Goal: Information Seeking & Learning: Check status

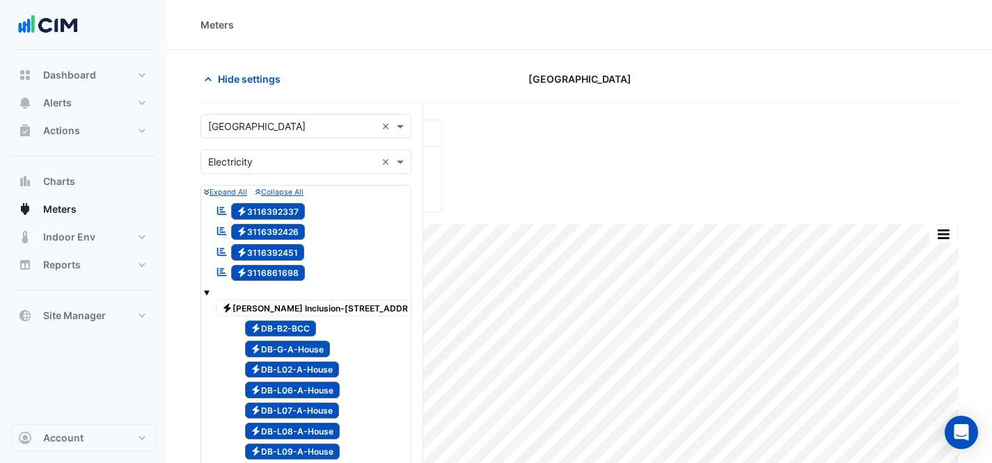
click at [323, 129] on input "text" at bounding box center [292, 127] width 168 height 15
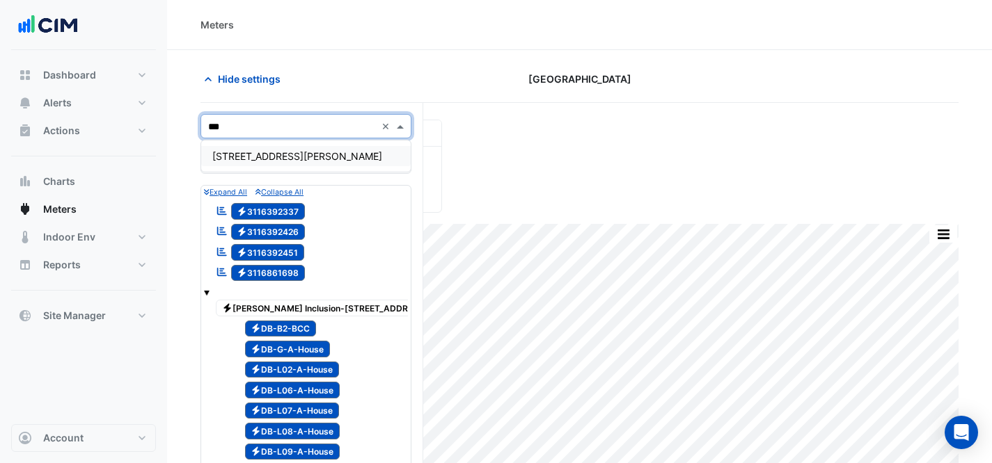
type input "***"
click at [305, 155] on div "[STREET_ADDRESS][PERSON_NAME]" at bounding box center [305, 156] width 209 height 20
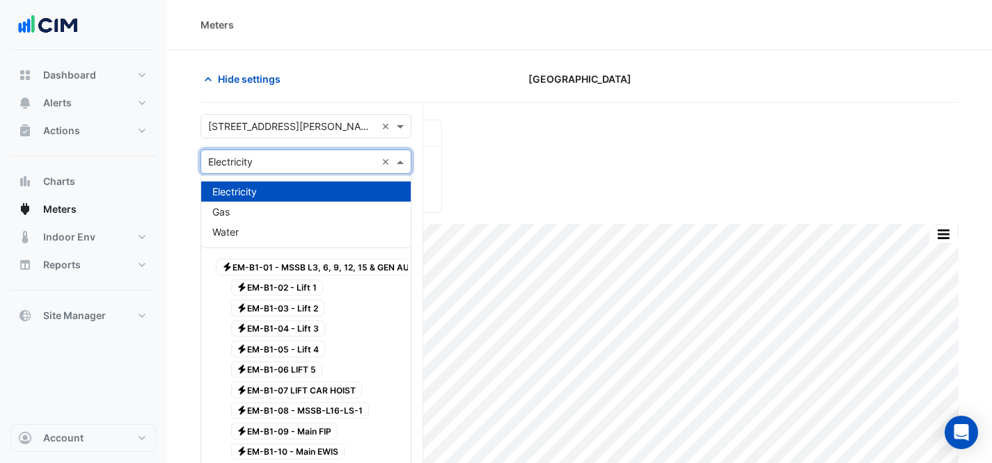
click at [303, 161] on input "text" at bounding box center [292, 162] width 168 height 15
click at [335, 200] on div "Electricity" at bounding box center [305, 192] width 209 height 20
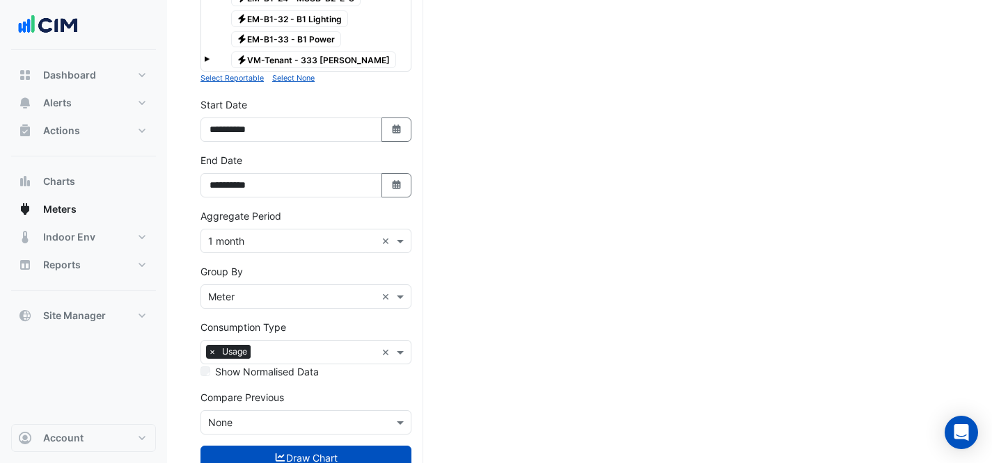
scroll to position [811, 0]
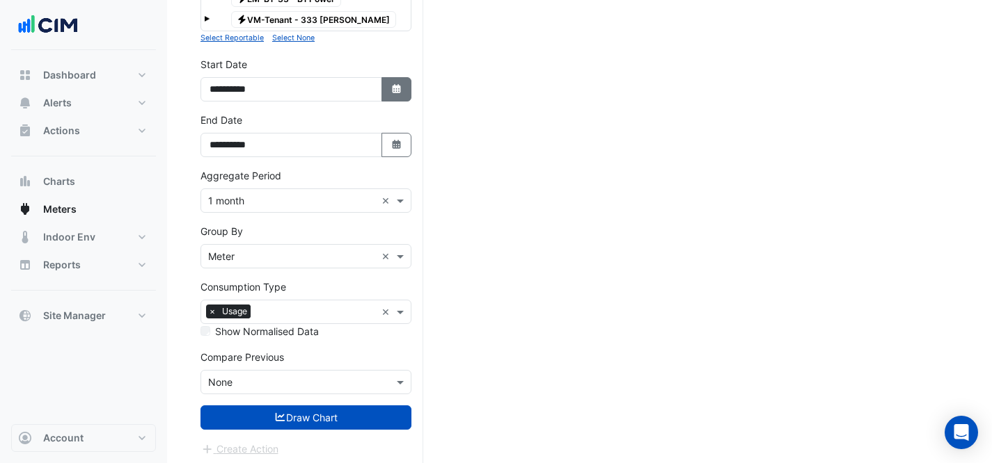
click at [394, 94] on button "Select Date" at bounding box center [396, 89] width 31 height 24
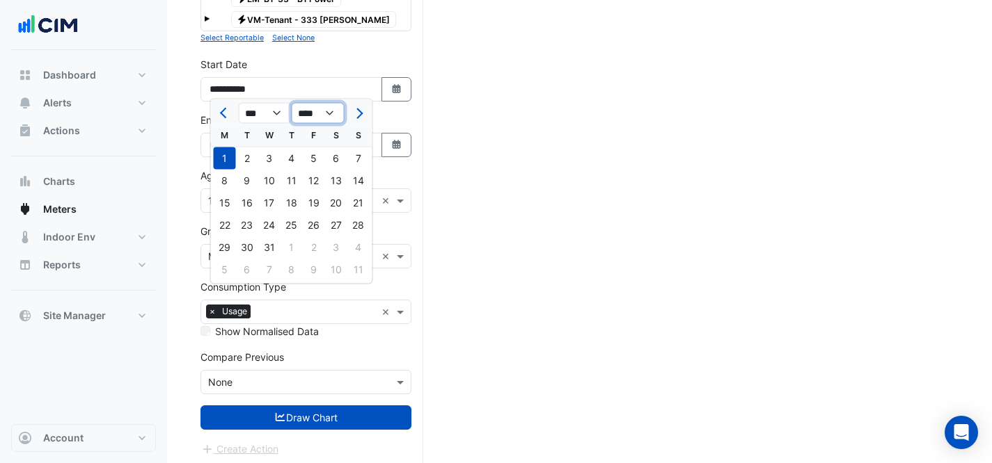
click at [314, 118] on select "**** **** **** **** **** **** **** **** **** **** **** ****" at bounding box center [318, 113] width 53 height 21
select select "****"
click at [360, 116] on button "Next month" at bounding box center [357, 113] width 17 height 22
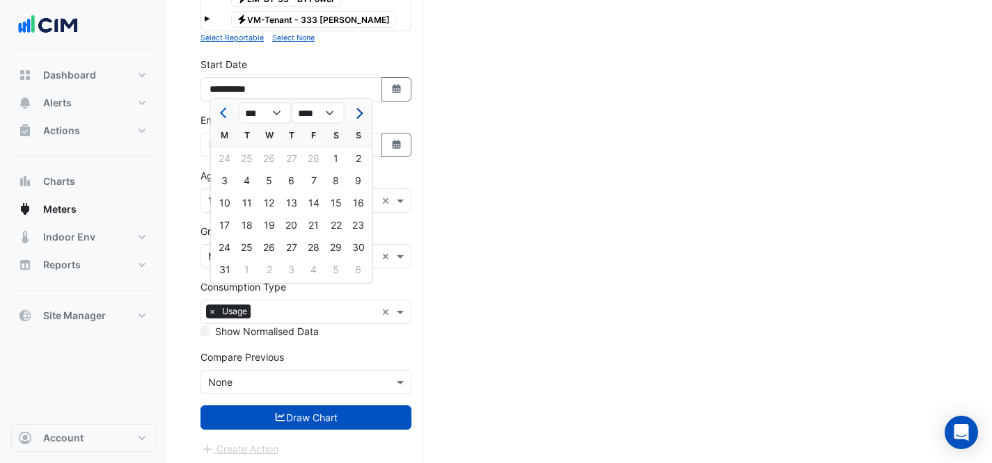
select select "*"
click at [244, 155] on div "1" at bounding box center [247, 159] width 22 height 22
type input "**********"
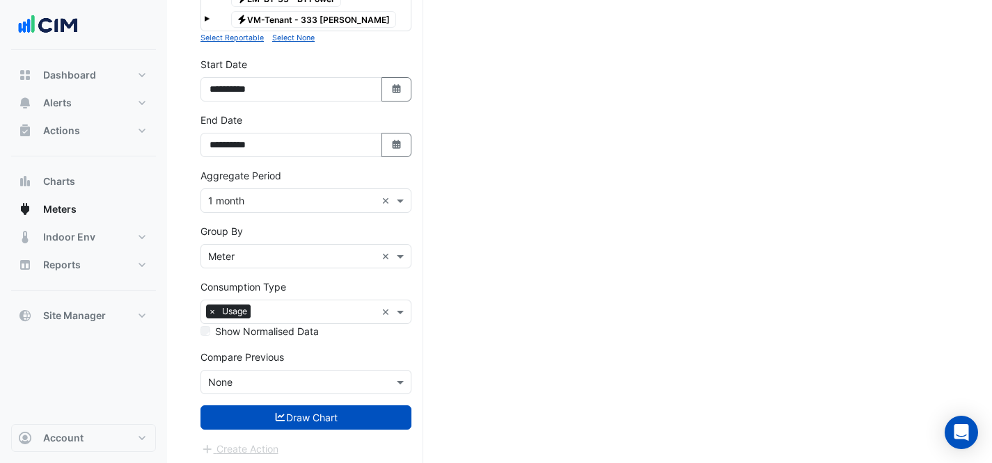
click at [292, 252] on input "text" at bounding box center [292, 257] width 168 height 15
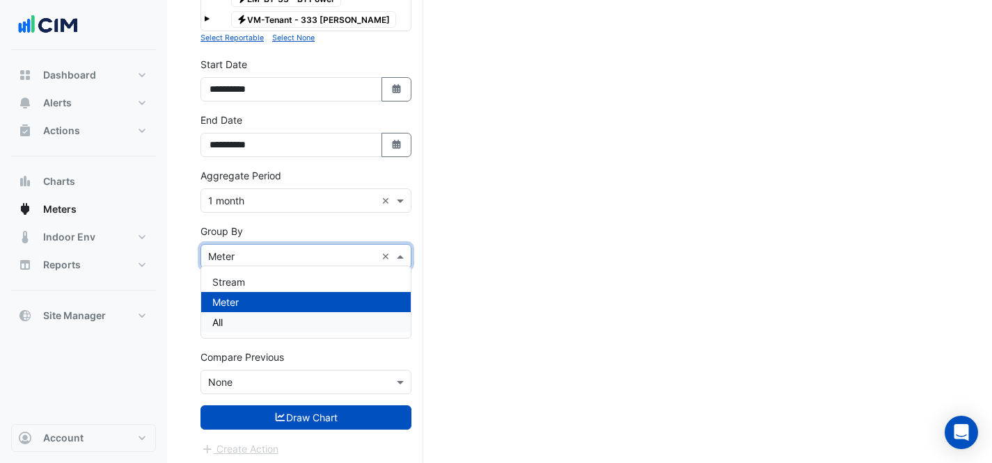
click at [279, 334] on div "Stream Meter All" at bounding box center [305, 303] width 209 height 72
click at [273, 324] on div "All" at bounding box center [305, 322] width 209 height 20
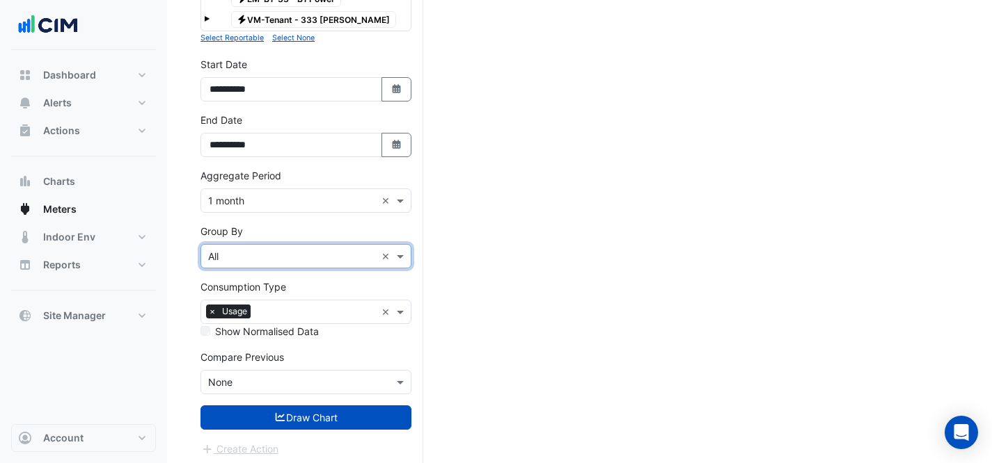
click at [300, 417] on button "Draw Chart" at bounding box center [305, 418] width 211 height 24
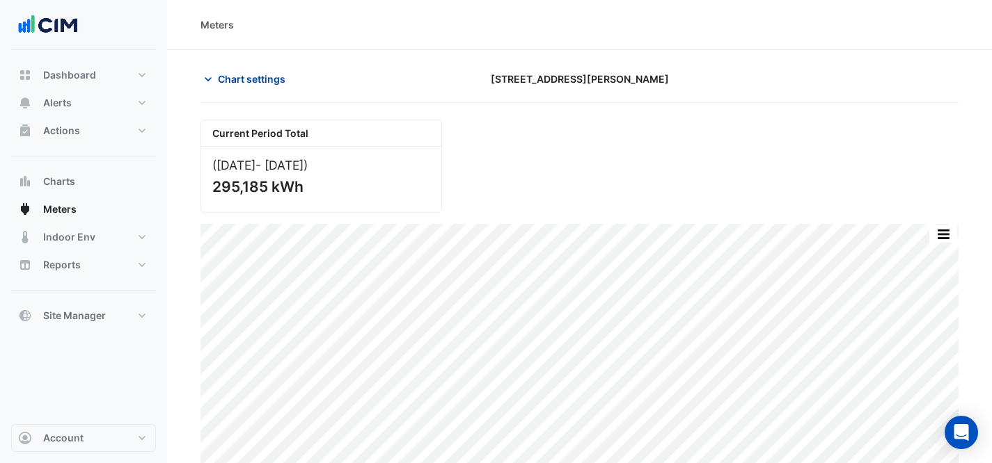
click at [232, 88] on button "Chart settings" at bounding box center [247, 79] width 94 height 24
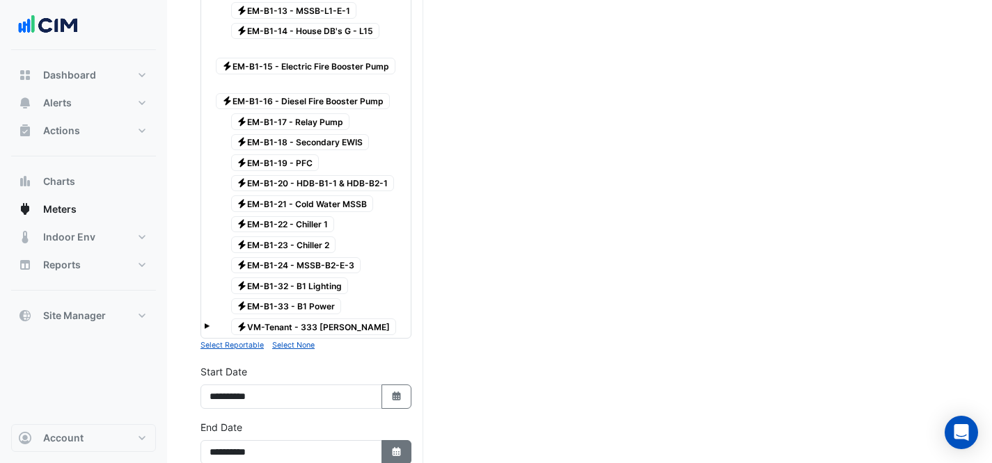
scroll to position [69, 0]
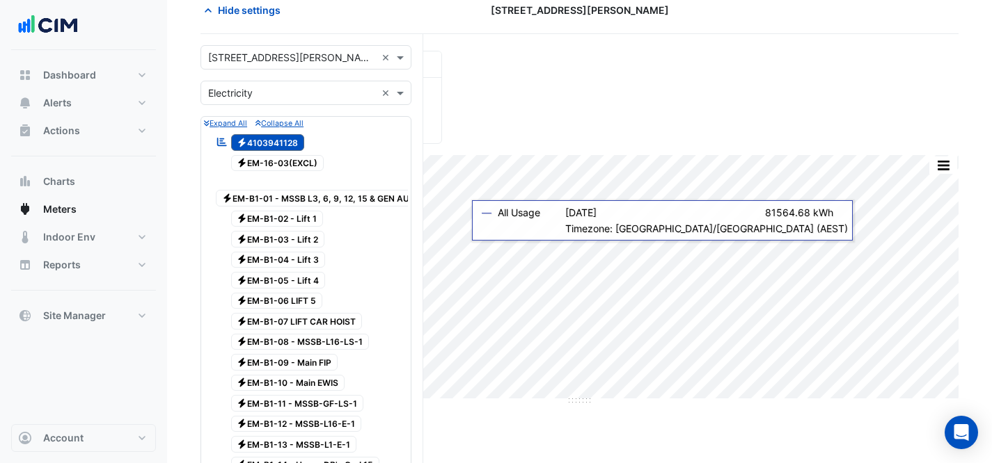
click at [646, 74] on div "Current Period Total ([DATE] - [DATE] ) 295,185 kWh" at bounding box center [579, 92] width 774 height 104
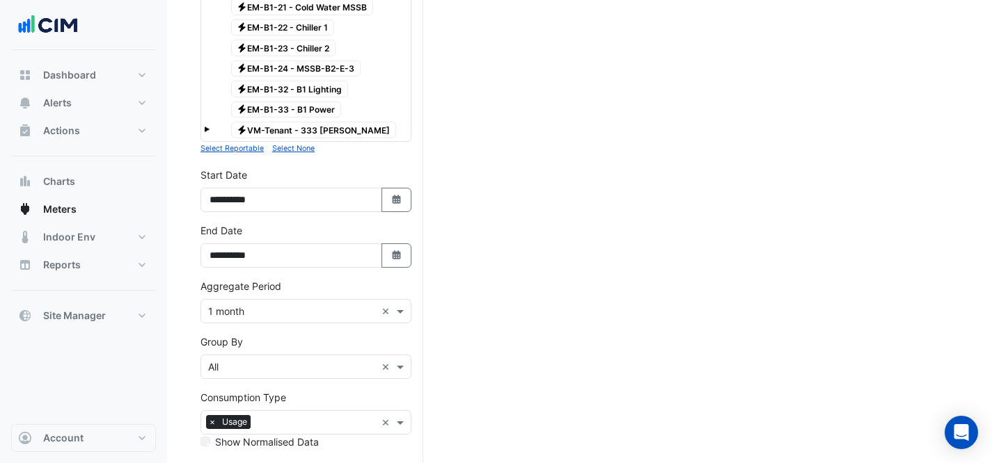
scroll to position [709, 0]
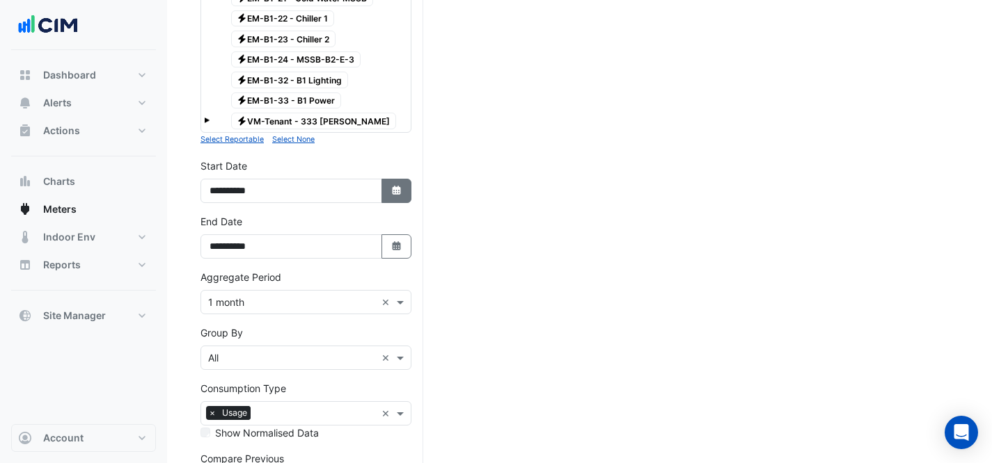
click at [390, 179] on button "Select Date" at bounding box center [396, 191] width 31 height 24
select select "*"
select select "****"
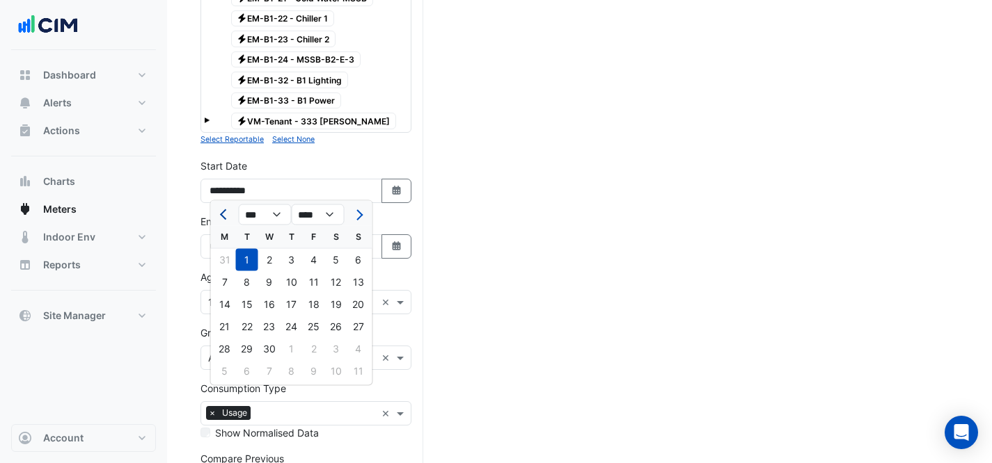
click at [220, 212] on button "Previous month" at bounding box center [224, 215] width 17 height 22
select select "*"
click at [264, 263] on div "1" at bounding box center [269, 260] width 22 height 22
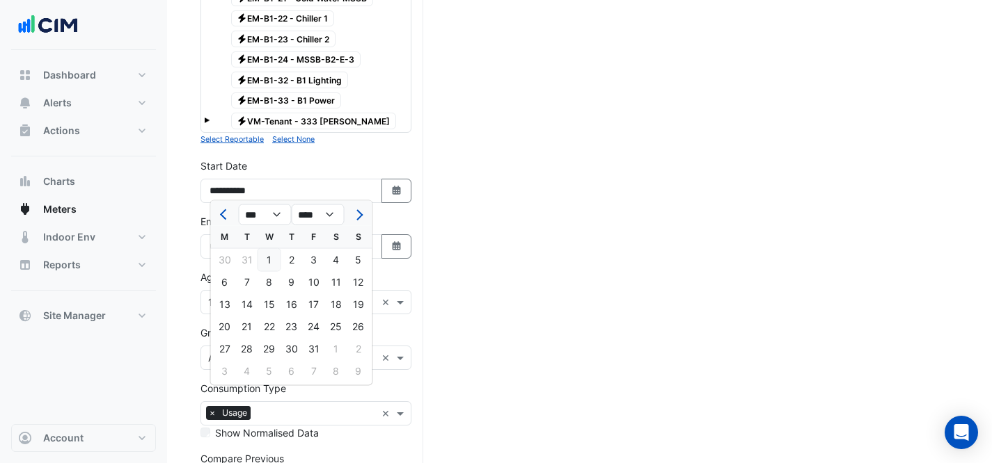
type input "**********"
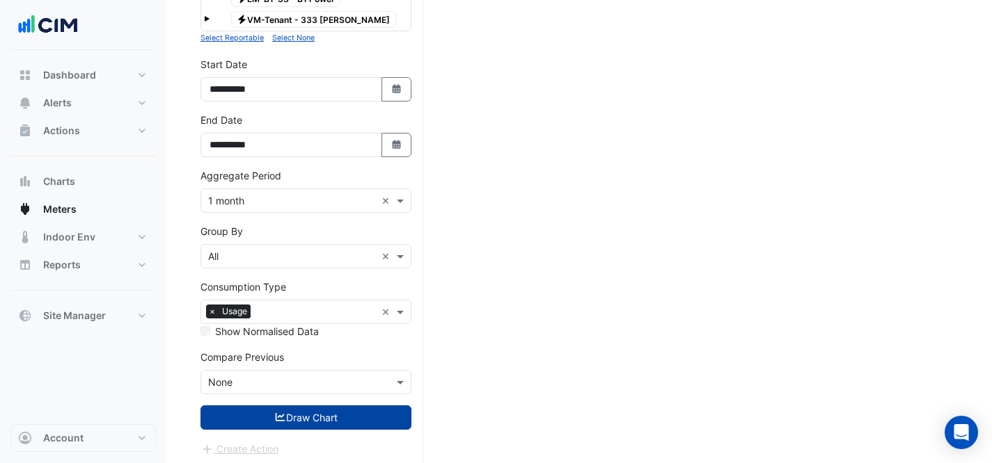
click at [343, 418] on button "Draw Chart" at bounding box center [305, 418] width 211 height 24
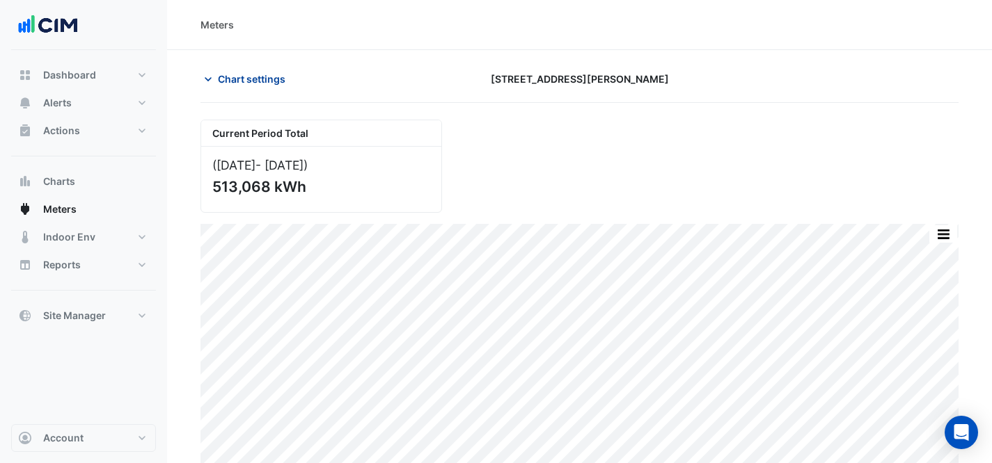
click at [262, 77] on span "Chart settings" at bounding box center [251, 79] width 67 height 15
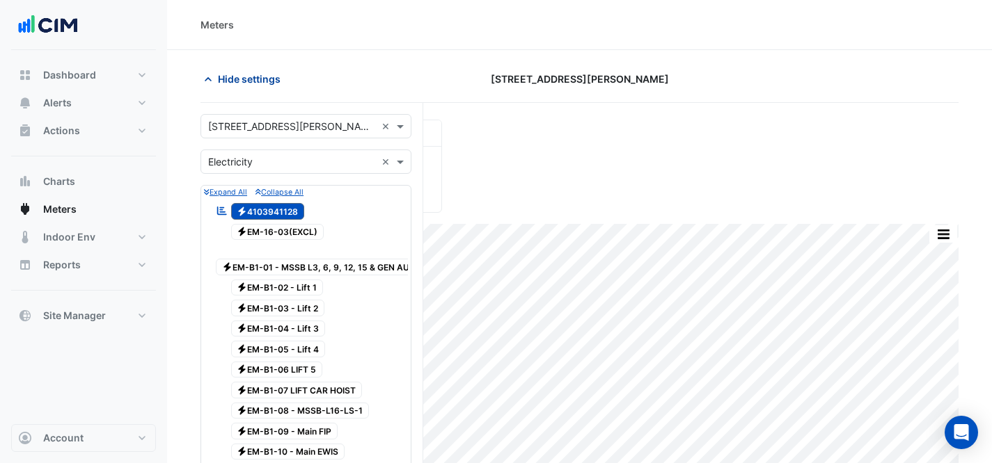
click at [260, 79] on span "Hide settings" at bounding box center [249, 79] width 63 height 15
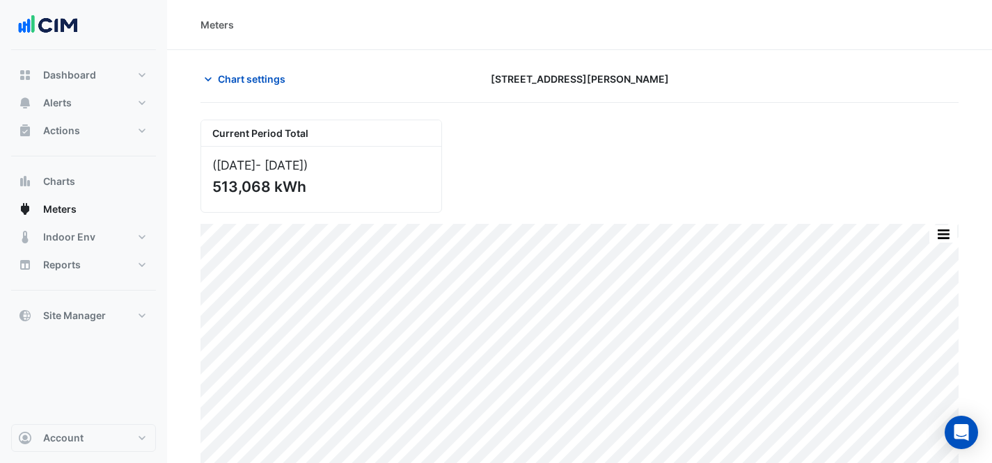
click at [642, 152] on div "Current Period Total ([DATE] - [DATE] ) 513,068 kWh" at bounding box center [579, 161] width 774 height 104
click at [669, 130] on div "Current Period Total ([DATE] - [DATE] ) 513,068 kWh" at bounding box center [579, 161] width 774 height 104
click at [228, 87] on button "Chart settings" at bounding box center [247, 79] width 94 height 24
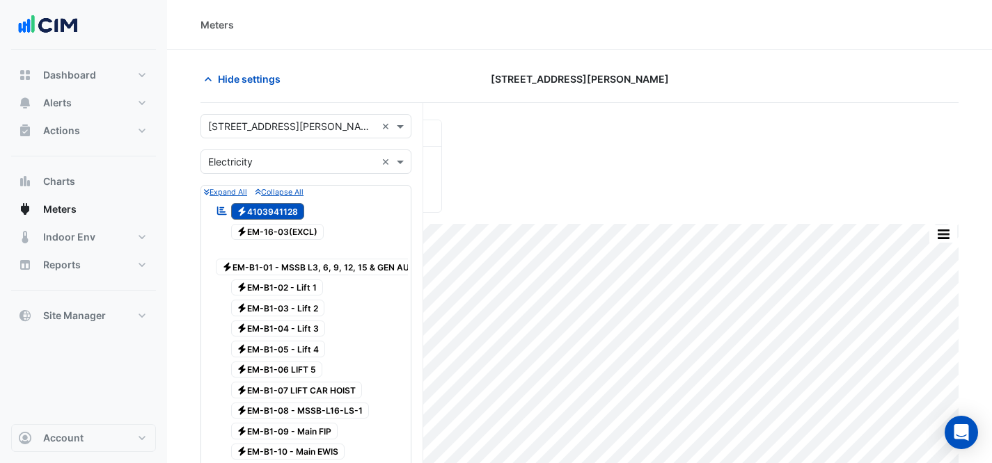
click at [243, 206] on fa-icon "Electricity" at bounding box center [242, 211] width 10 height 10
click at [257, 230] on span "Electricity EM-16-03(EXCL)" at bounding box center [277, 232] width 93 height 17
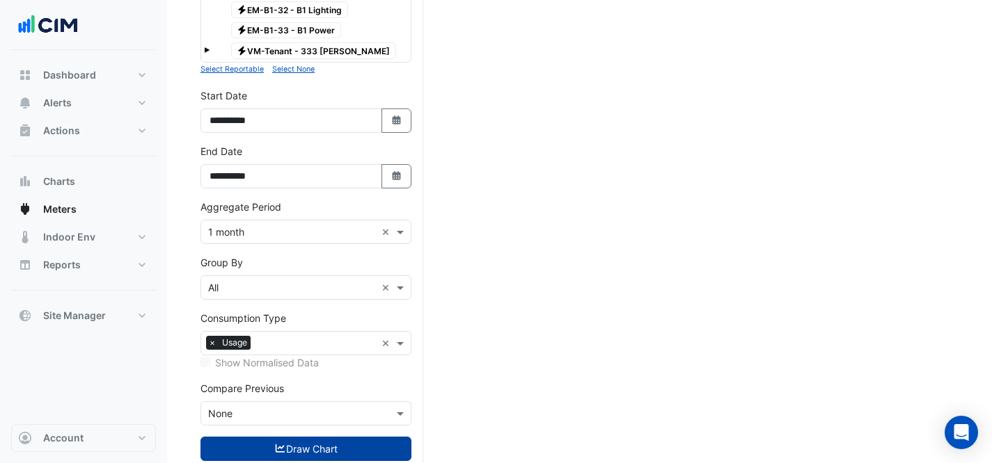
click at [322, 455] on button "Draw Chart" at bounding box center [305, 449] width 211 height 24
